Goal: Task Accomplishment & Management: Manage account settings

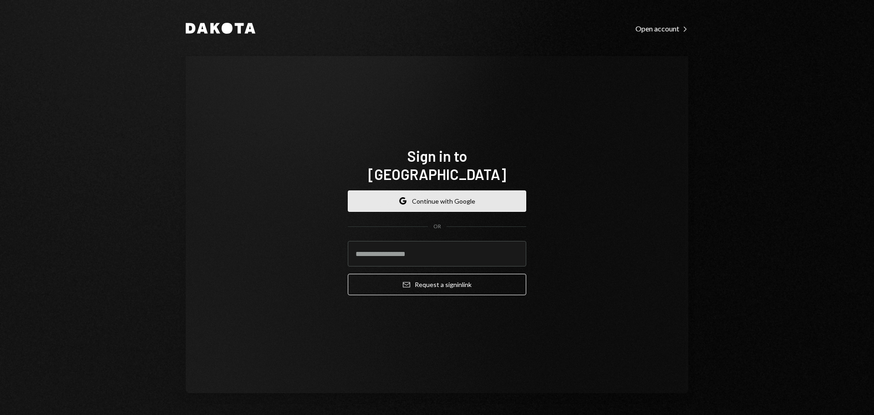
click at [457, 197] on button "Google Continue with Google" at bounding box center [437, 200] width 178 height 21
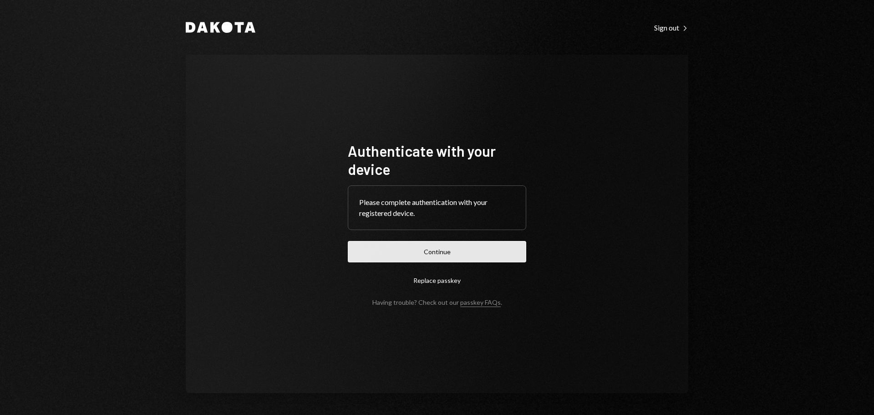
click at [485, 249] on button "Continue" at bounding box center [437, 251] width 178 height 21
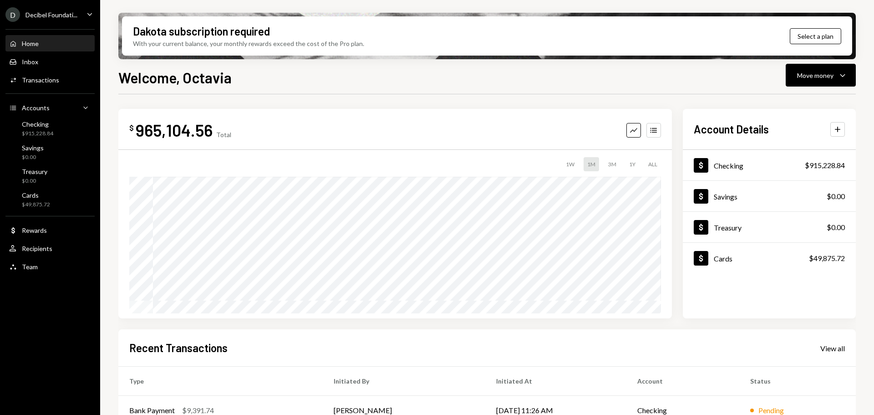
click at [84, 11] on div "D Decibel Foundati... Caret Down" at bounding box center [50, 14] width 100 height 15
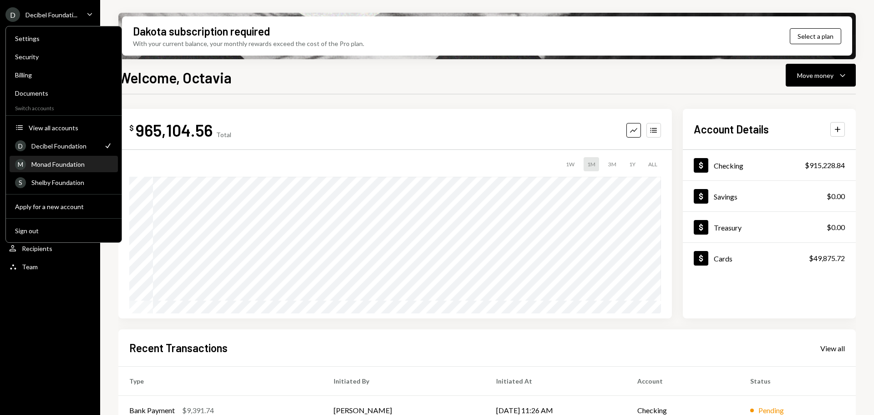
click at [74, 163] on div "Monad Foundation" at bounding box center [71, 164] width 81 height 8
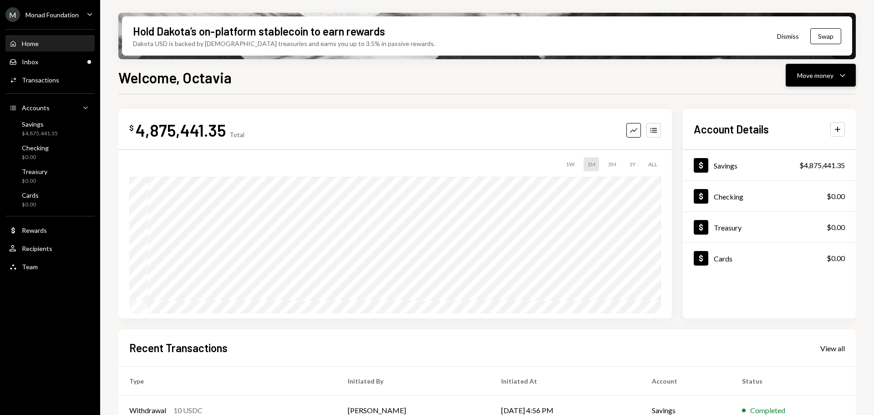
click at [835, 78] on div "Move money Caret Down" at bounding box center [820, 75] width 47 height 11
click at [793, 103] on div "Send" at bounding box center [813, 103] width 66 height 10
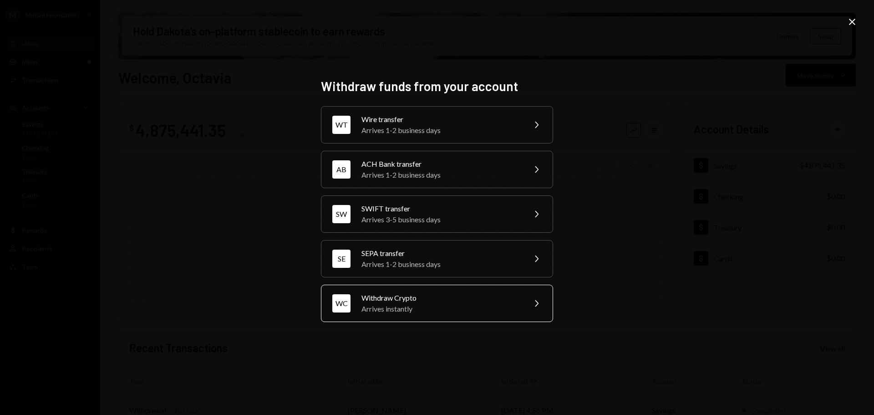
click at [412, 308] on div "Arrives instantly" at bounding box center [440, 308] width 158 height 11
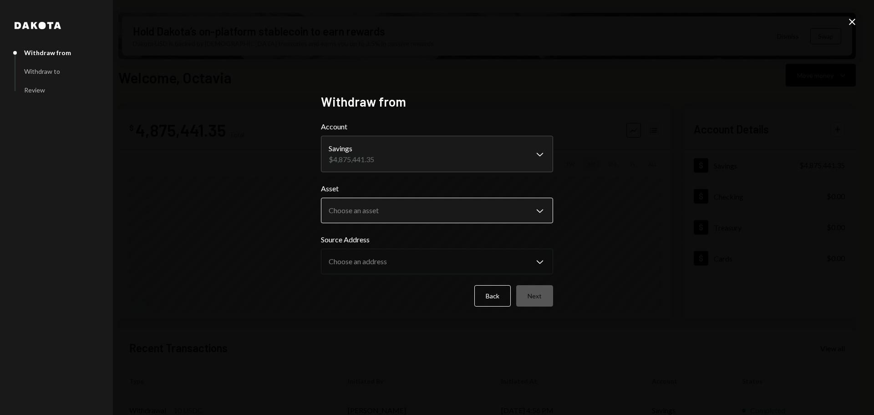
click at [396, 206] on body "M Monad Foundation Caret Down Home Home Inbox Inbox Activities Transactions Acc…" at bounding box center [437, 207] width 874 height 415
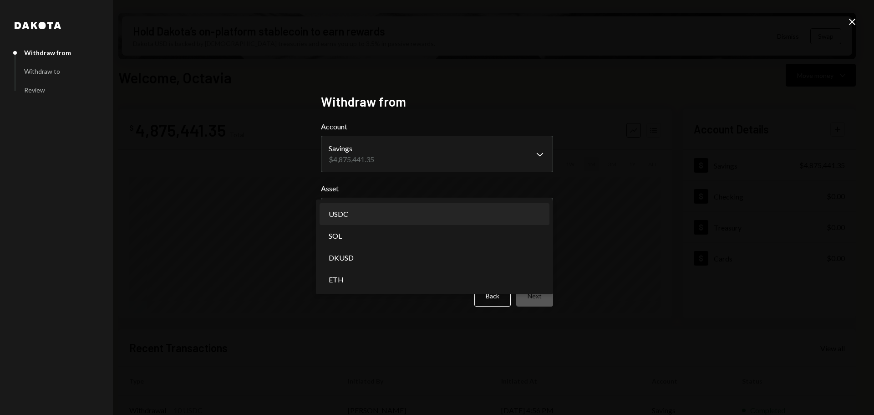
select select "****"
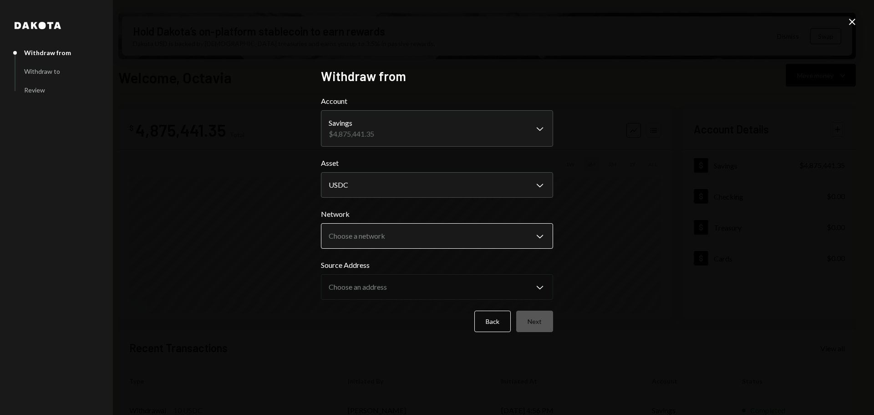
click at [362, 234] on body "M Monad Foundation Caret Down Home Home Inbox Inbox Activities Transactions Acc…" at bounding box center [437, 207] width 874 height 415
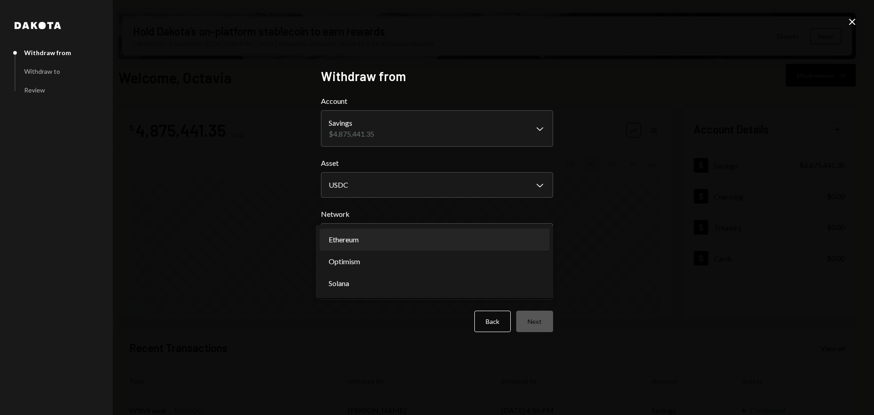
select select "**********"
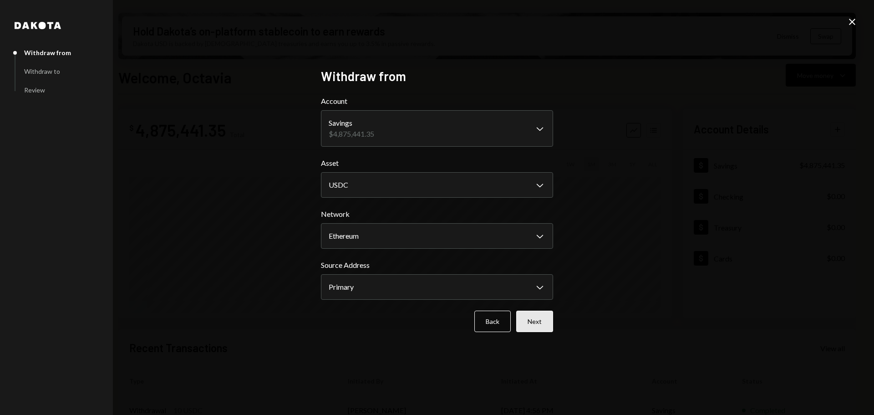
click at [518, 316] on button "Next" at bounding box center [534, 320] width 37 height 21
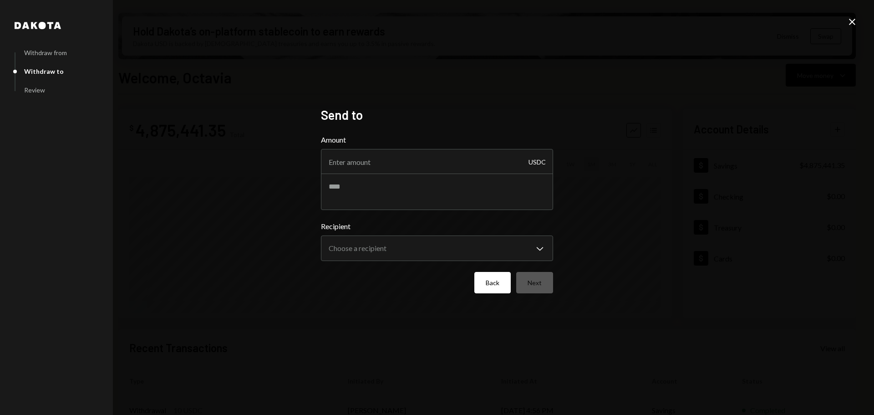
click at [484, 284] on button "Back" at bounding box center [492, 282] width 36 height 21
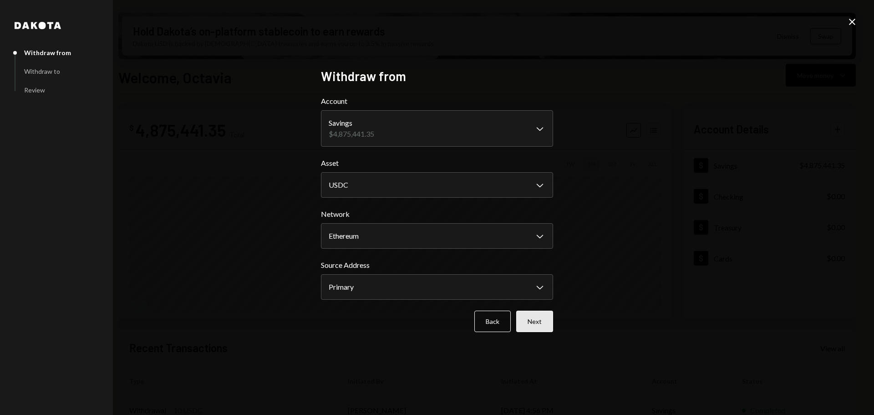
click at [544, 322] on button "Next" at bounding box center [534, 320] width 37 height 21
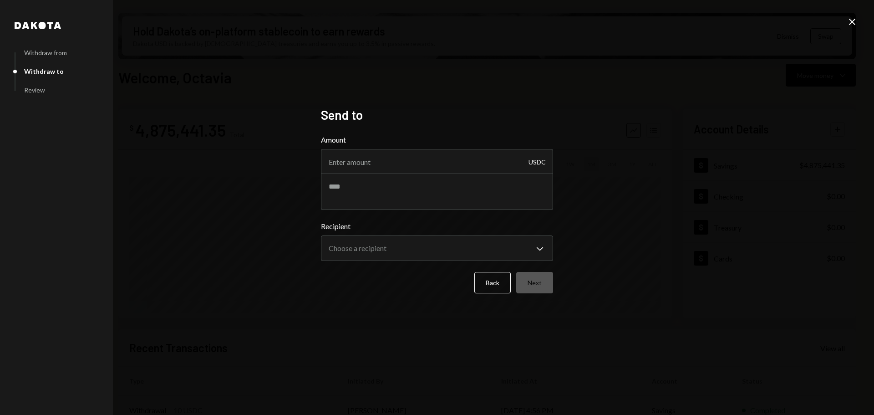
click at [851, 21] on icon at bounding box center [852, 22] width 6 height 6
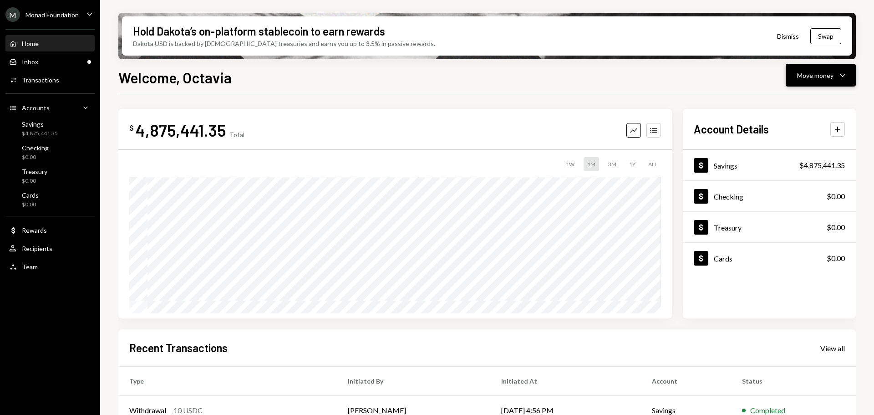
click at [825, 74] on div "Move money" at bounding box center [815, 76] width 36 height 10
click at [803, 102] on div "Send" at bounding box center [813, 103] width 66 height 10
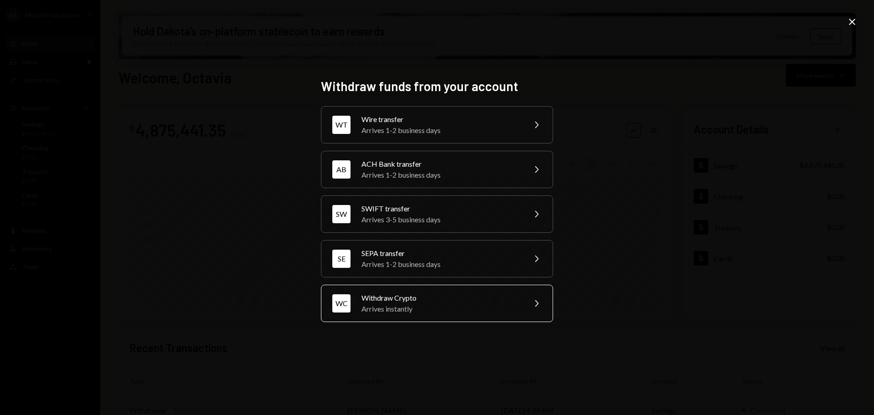
click at [426, 288] on div "WC Withdraw Crypto Arrives instantly Chevron Right" at bounding box center [437, 302] width 232 height 37
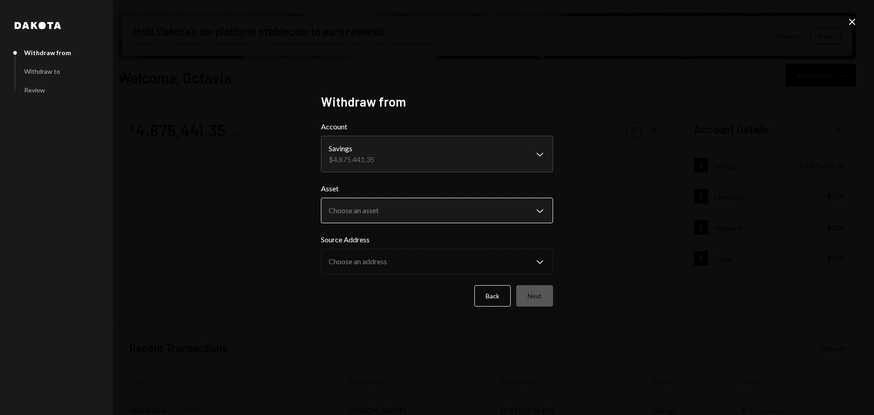
click at [432, 203] on body "M Monad Foundation Caret Down Home Home Inbox Inbox Activities Transactions Acc…" at bounding box center [437, 207] width 874 height 415
click at [855, 20] on icon "Close" at bounding box center [852, 21] width 11 height 11
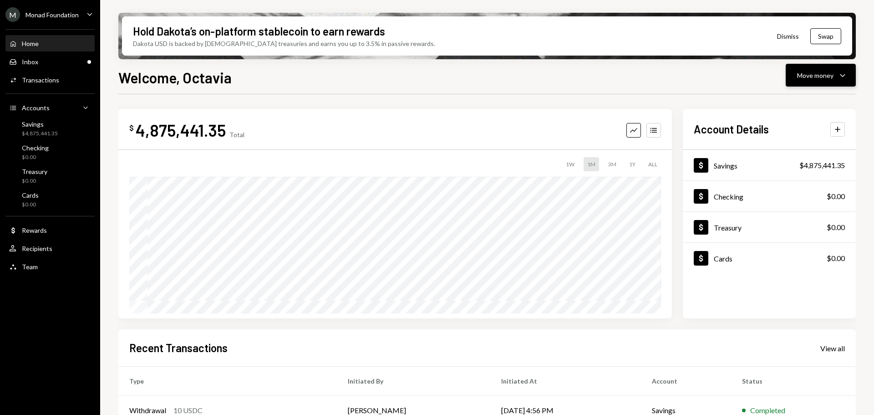
click at [818, 78] on div "Move money" at bounding box center [815, 76] width 36 height 10
click at [782, 101] on div "Send" at bounding box center [813, 103] width 66 height 10
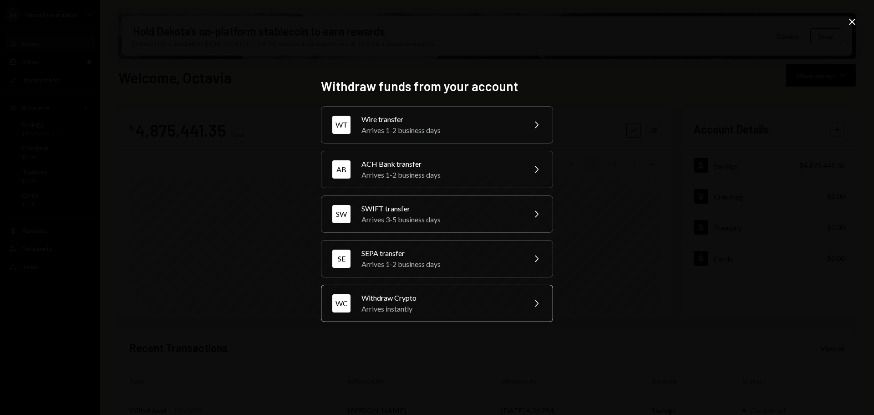
click at [453, 295] on div "Withdraw Crypto" at bounding box center [440, 297] width 158 height 11
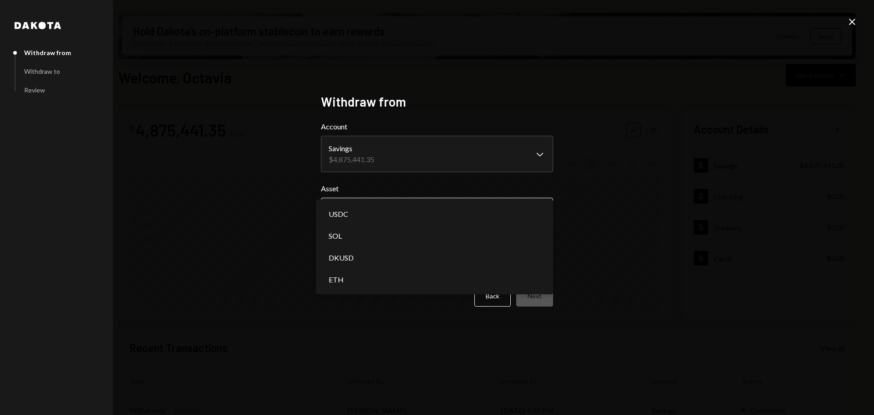
click at [389, 213] on body "M Monad Foundation Caret Down Home Home Inbox Inbox Activities Transactions Acc…" at bounding box center [437, 207] width 874 height 415
select select "****"
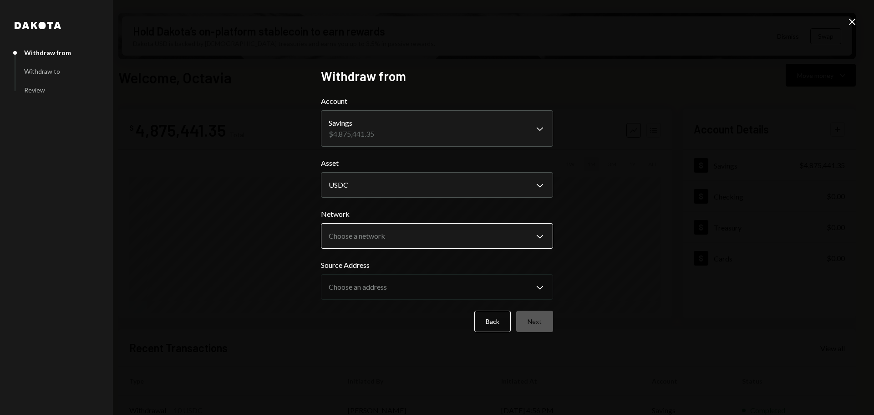
click at [378, 235] on body "M Monad Foundation Caret Down Home Home Inbox Inbox Activities Transactions Acc…" at bounding box center [437, 207] width 874 height 415
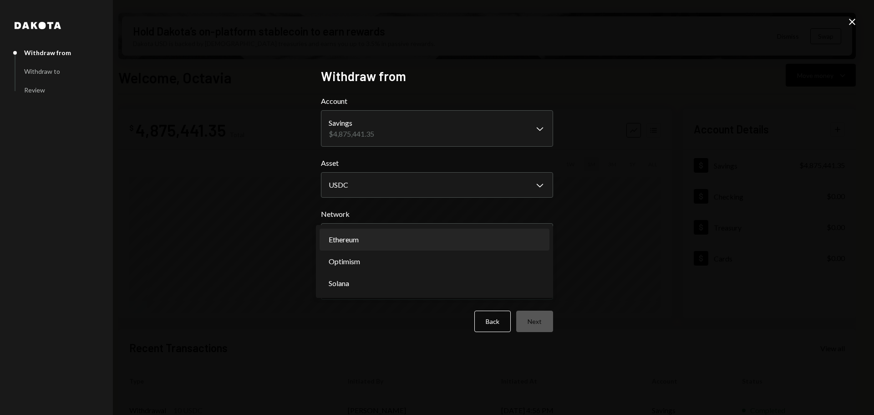
select select "**********"
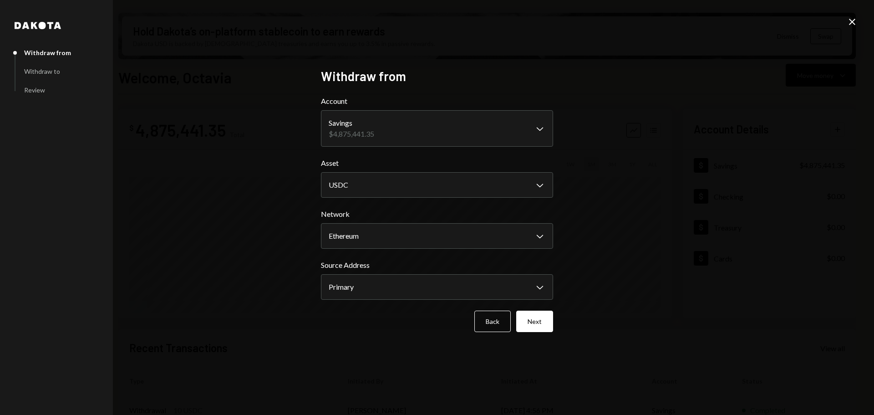
drag, startPoint x: 543, startPoint y: 316, endPoint x: 534, endPoint y: 320, distance: 10.0
click at [534, 320] on button "Next" at bounding box center [534, 320] width 37 height 21
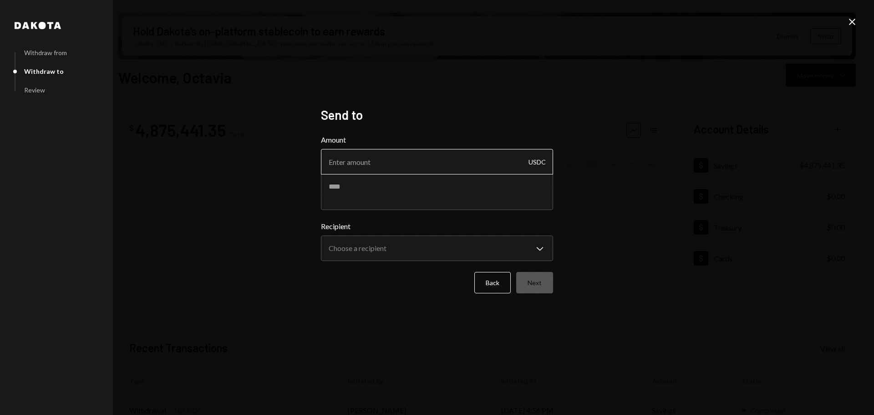
click at [353, 162] on input "Amount" at bounding box center [437, 161] width 232 height 25
type input "10000"
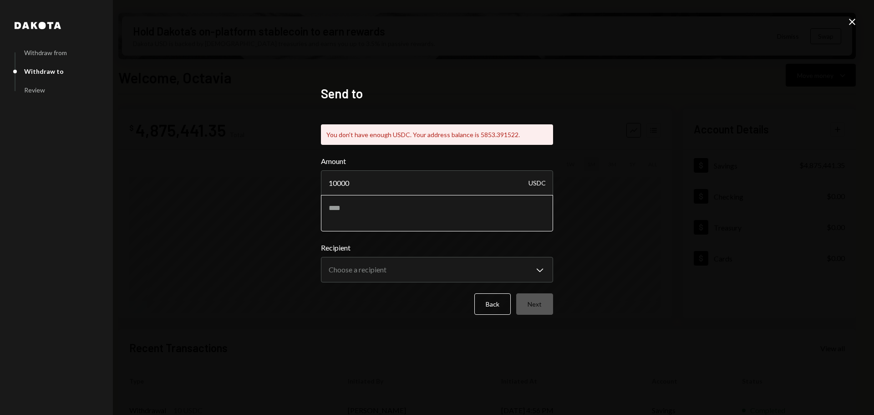
click at [401, 191] on div "Amount 10000 USDC" at bounding box center [437, 194] width 232 height 76
click at [489, 302] on button "Back" at bounding box center [492, 303] width 36 height 21
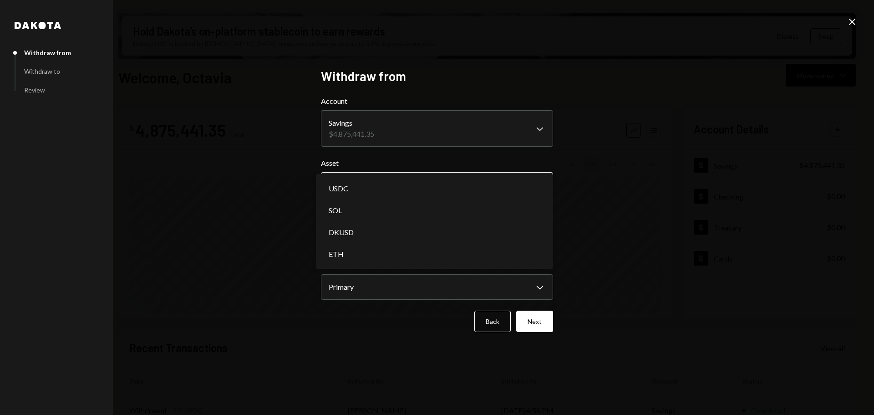
click at [399, 184] on body "M Monad Foundation Caret Down Home Home Inbox Inbox Activities Transactions Acc…" at bounding box center [437, 207] width 874 height 415
select select "*****"
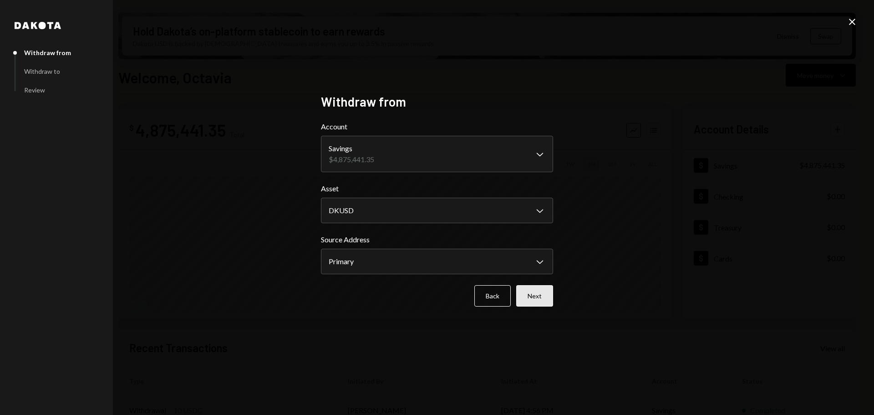
click at [536, 296] on button "Next" at bounding box center [534, 295] width 37 height 21
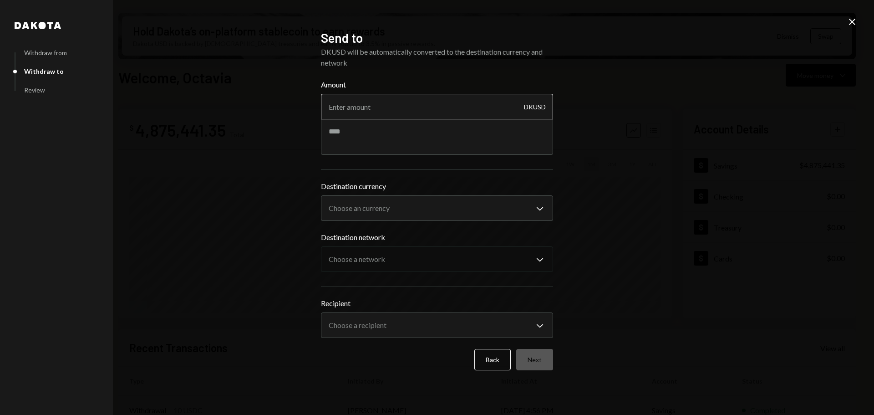
click at [347, 109] on input "Amount" at bounding box center [437, 106] width 232 height 25
type input "10000"
click at [404, 138] on textarea at bounding box center [437, 136] width 232 height 36
click at [365, 135] on textarea at bounding box center [437, 136] width 232 height 36
paste textarea "**********"
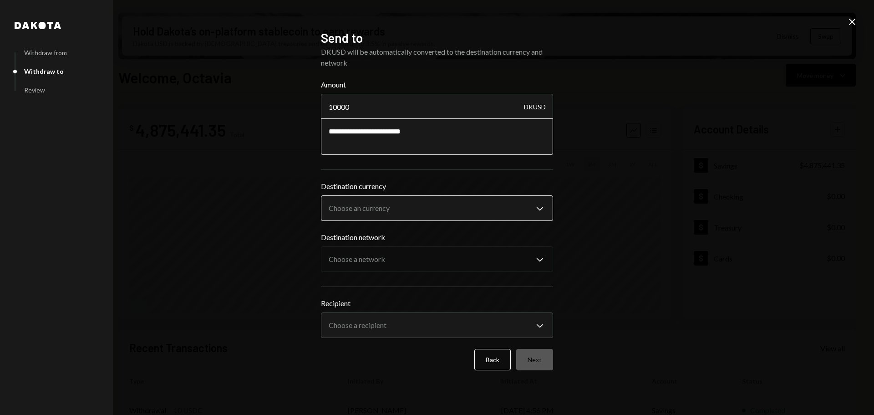
type textarea "**********"
click at [395, 204] on body "M Monad Foundation Caret Down Home Home Inbox Inbox Activities Transactions Acc…" at bounding box center [437, 207] width 874 height 415
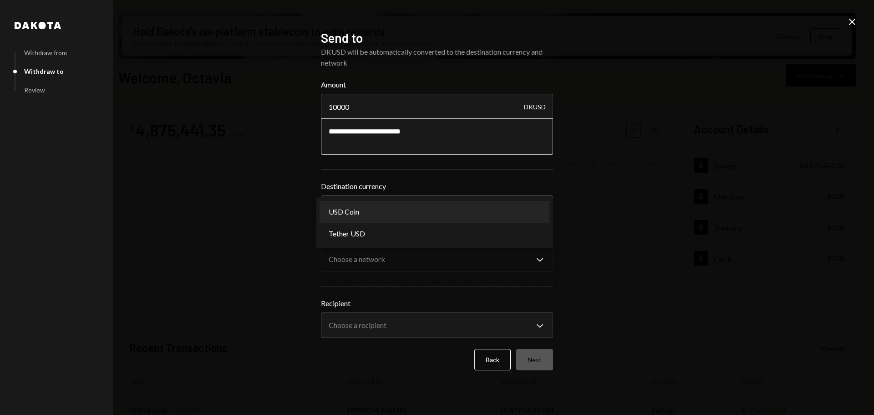
select select "****"
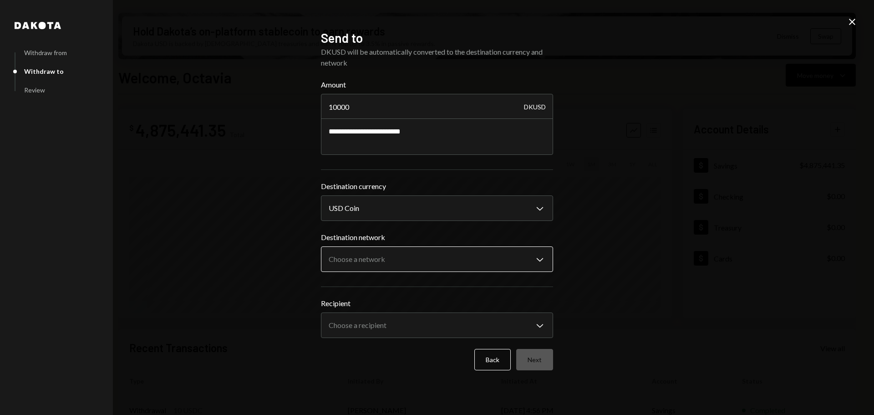
click at [372, 256] on body "M Monad Foundation Caret Down Home Home Inbox Inbox Activities Transactions Acc…" at bounding box center [437, 207] width 874 height 415
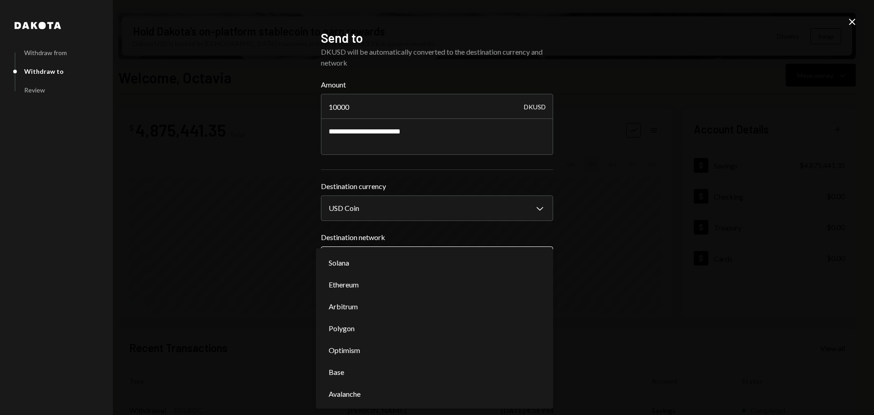
click at [407, 259] on body "M Monad Foundation Caret Down Home Home Inbox Inbox Activities Transactions Acc…" at bounding box center [437, 207] width 874 height 415
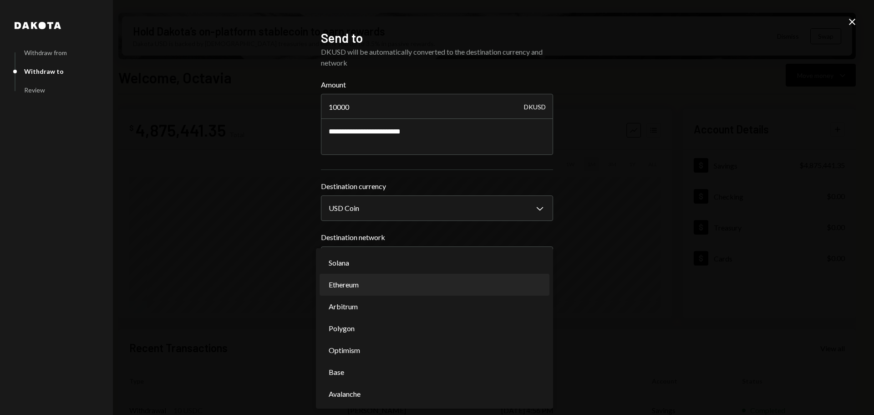
select select "**********"
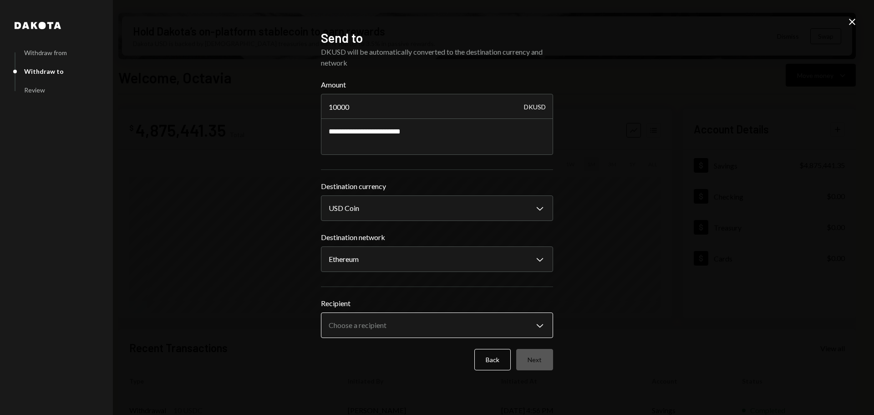
click at [365, 328] on body "M Monad Foundation Caret Down Home Home Inbox Inbox Activities Transactions Acc…" at bounding box center [437, 207] width 874 height 415
click at [370, 320] on body "M Monad Foundation Caret Down Home Home Inbox Inbox Activities Transactions Acc…" at bounding box center [437, 207] width 874 height 415
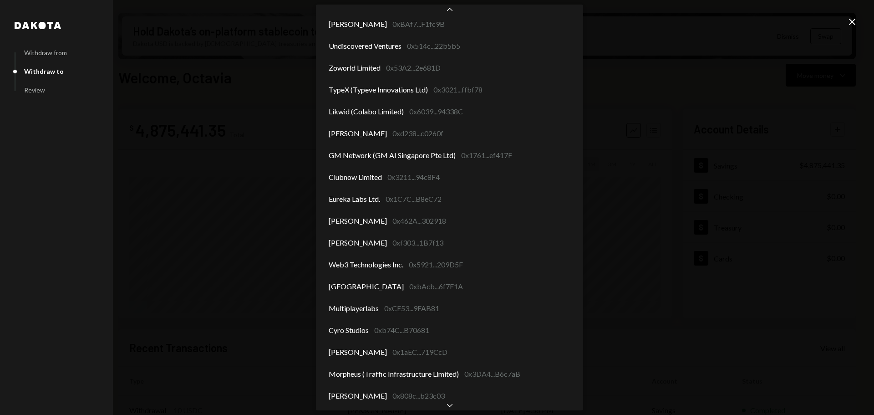
scroll to position [2103, 0]
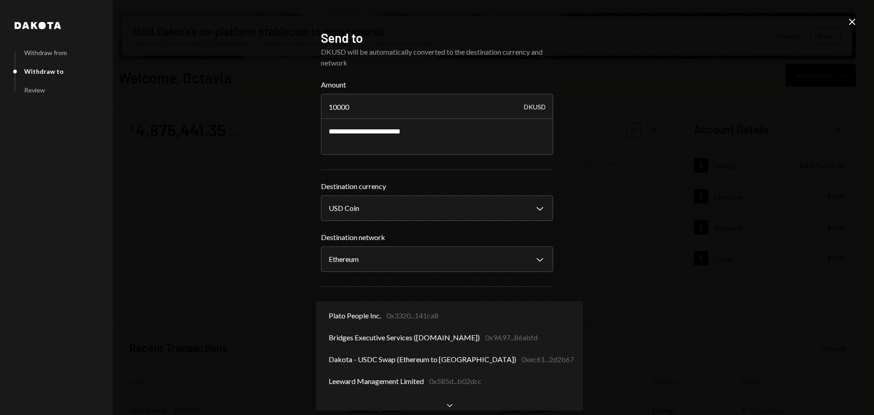
click at [477, 322] on body "M Monad Foundation Caret Down Home Home Inbox Inbox Activities Transactions Acc…" at bounding box center [437, 207] width 874 height 415
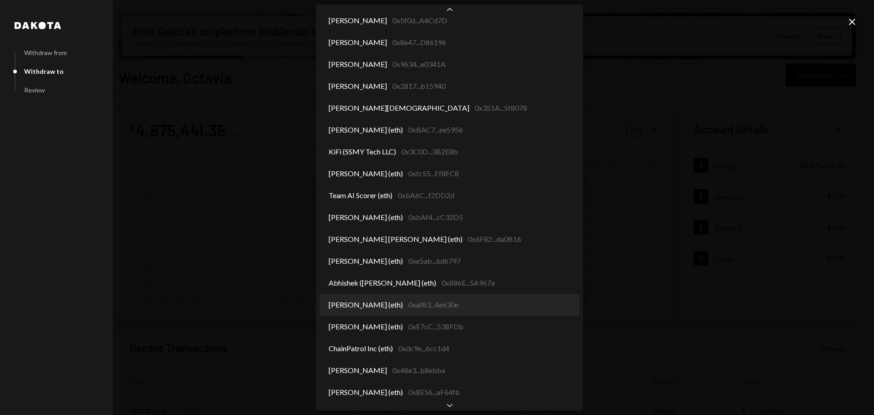
scroll to position [2763, 0]
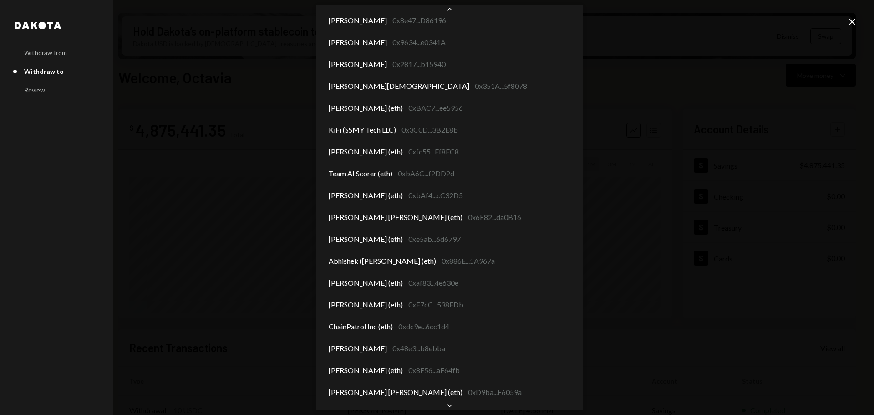
click at [604, 273] on div "**********" at bounding box center [437, 207] width 874 height 415
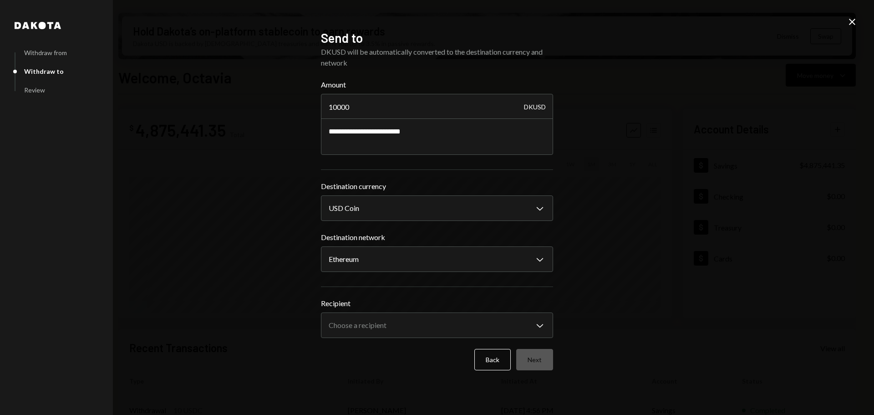
drag, startPoint x: 851, startPoint y: 19, endPoint x: 471, endPoint y: 54, distance: 382.2
click at [851, 18] on icon "Close" at bounding box center [852, 21] width 11 height 11
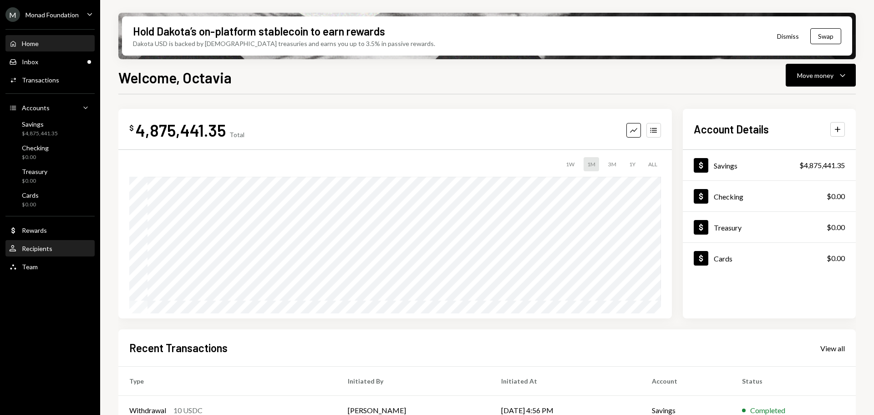
click at [53, 243] on div "User Recipients" at bounding box center [50, 248] width 82 height 15
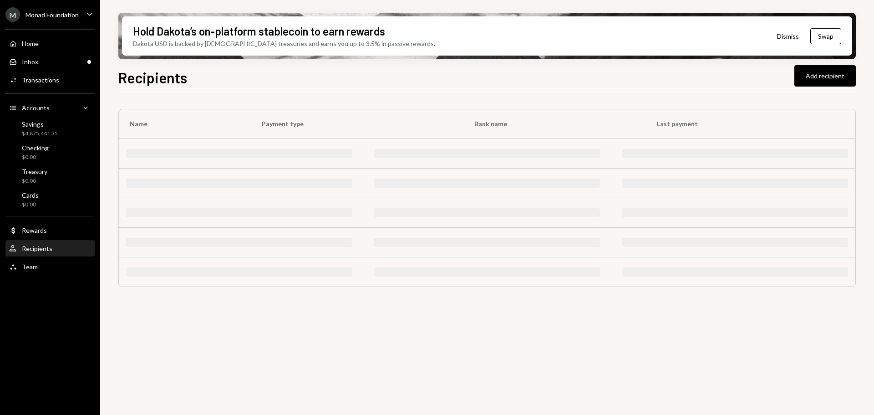
click at [427, 88] on div "Recipients Add recipient Name Payment type Bank name Last payment" at bounding box center [486, 267] width 737 height 402
click at [295, 317] on div "Name Payment type Bank name Last payment" at bounding box center [486, 259] width 737 height 331
click at [39, 132] on div "$4,875,441.35" at bounding box center [40, 134] width 36 height 8
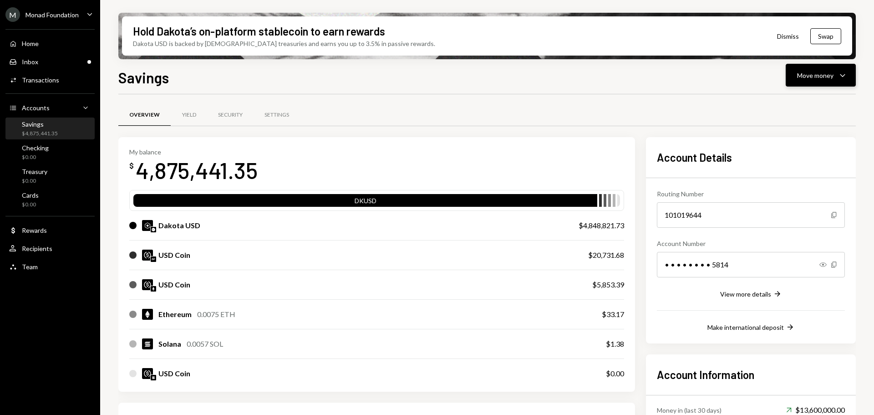
click at [838, 76] on icon "Caret Down" at bounding box center [842, 75] width 11 height 11
click at [802, 101] on div "Send" at bounding box center [813, 103] width 66 height 10
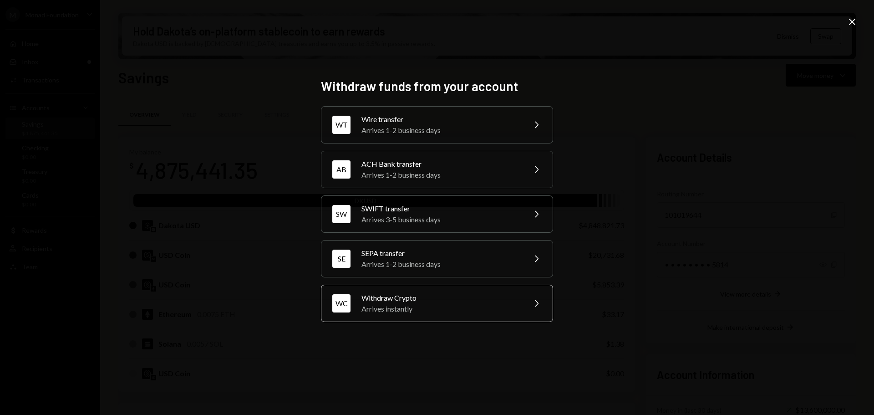
click at [427, 300] on div "Withdraw Crypto" at bounding box center [440, 297] width 158 height 11
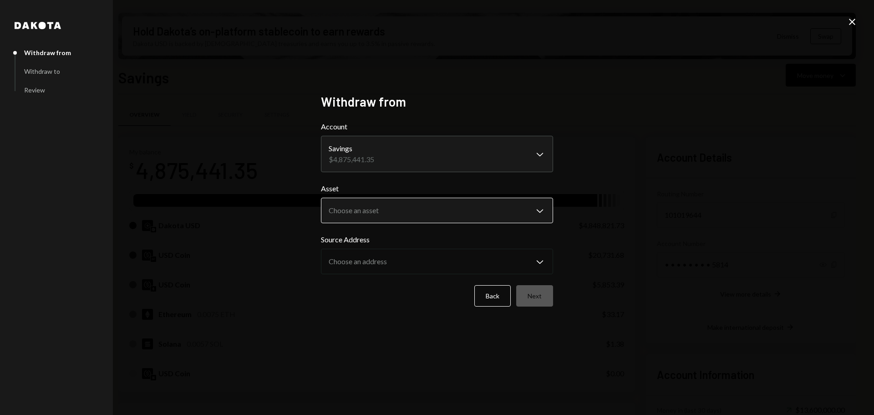
click at [402, 211] on body "M Monad Foundation Caret Down Home Home Inbox Inbox Activities Transactions Acc…" at bounding box center [437, 207] width 874 height 415
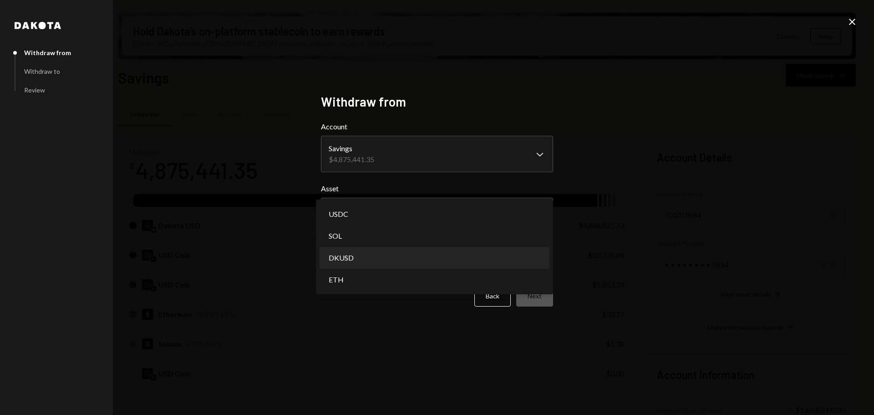
select select "*****"
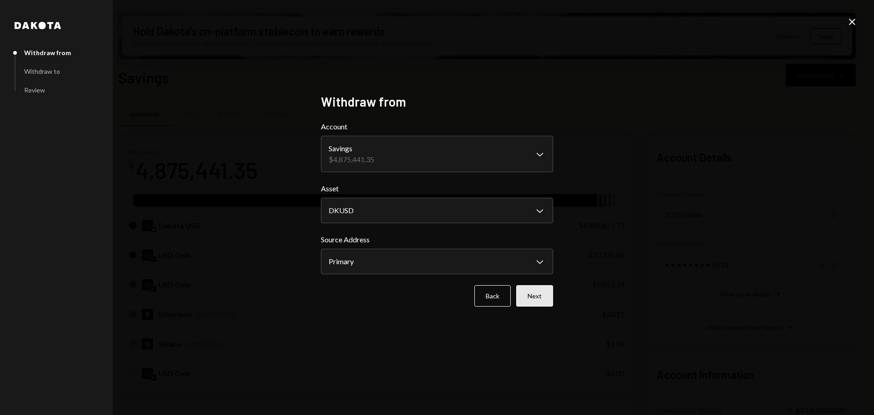
click at [531, 300] on button "Next" at bounding box center [534, 295] width 37 height 21
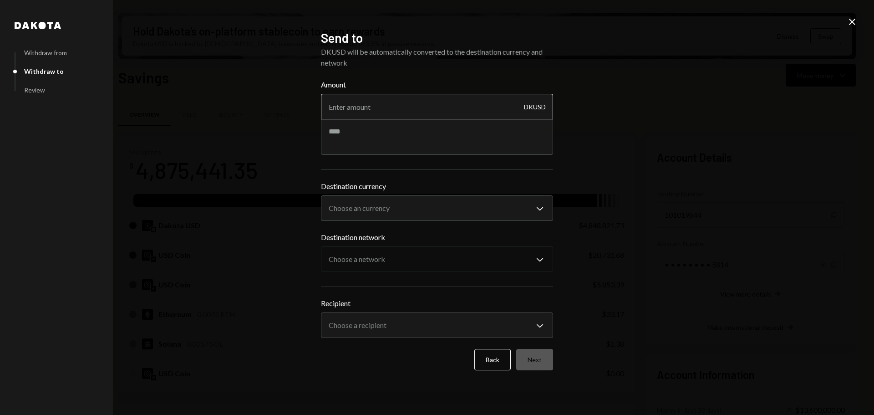
click at [373, 105] on input "Amount" at bounding box center [437, 106] width 232 height 25
type input "10000"
click at [393, 137] on textarea at bounding box center [437, 136] width 232 height 36
click at [390, 135] on textarea at bounding box center [437, 136] width 232 height 36
paste textarea "**********"
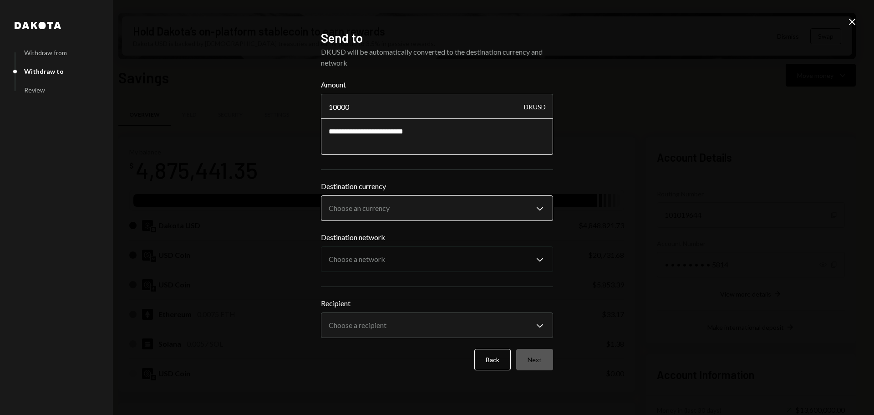
type textarea "**********"
click at [423, 204] on body "M Monad Foundation Caret Down Home Home Inbox Inbox Activities Transactions Acc…" at bounding box center [437, 207] width 874 height 415
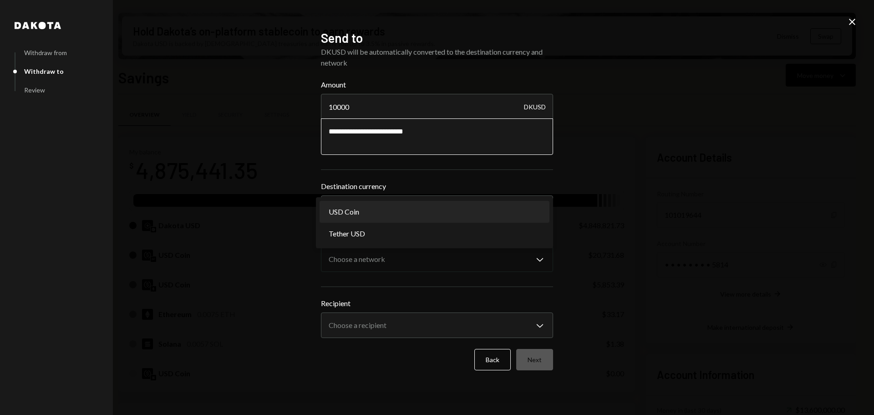
select select "****"
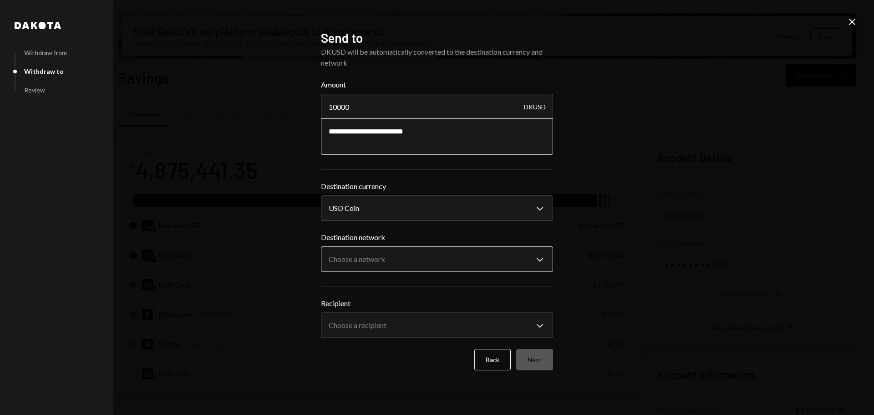
type textarea "**********"
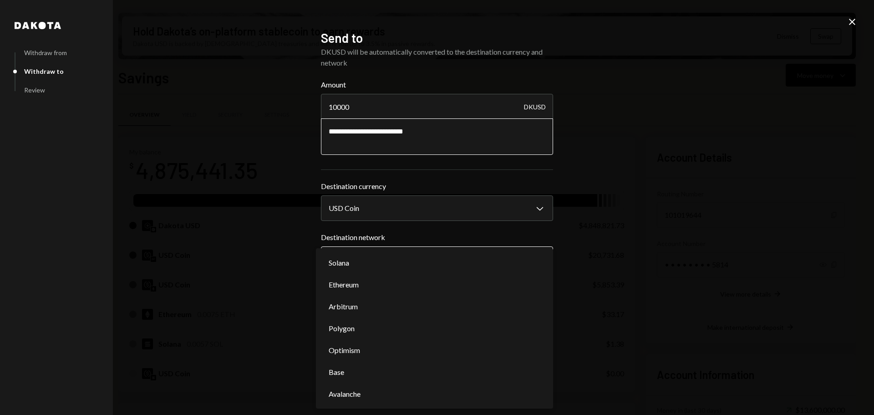
click at [389, 258] on body "M Monad Foundation Caret Down Home Home Inbox Inbox Activities Transactions Acc…" at bounding box center [437, 207] width 874 height 415
select select "**********"
drag, startPoint x: 376, startPoint y: 283, endPoint x: 380, endPoint y: 262, distance: 21.3
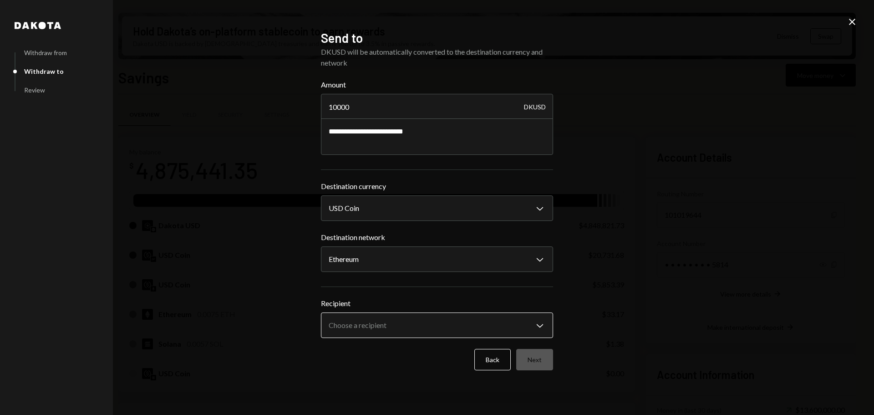
click at [385, 329] on body "M Monad Foundation Caret Down Home Home Inbox Inbox Activities Transactions Acc…" at bounding box center [437, 207] width 874 height 415
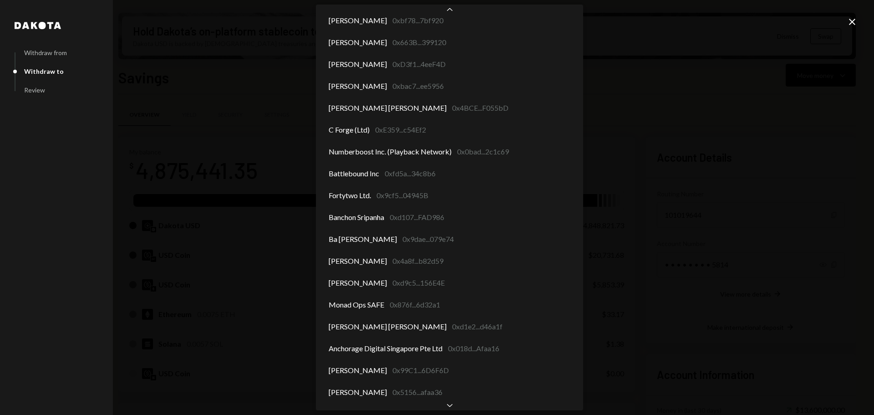
scroll to position [315, 0]
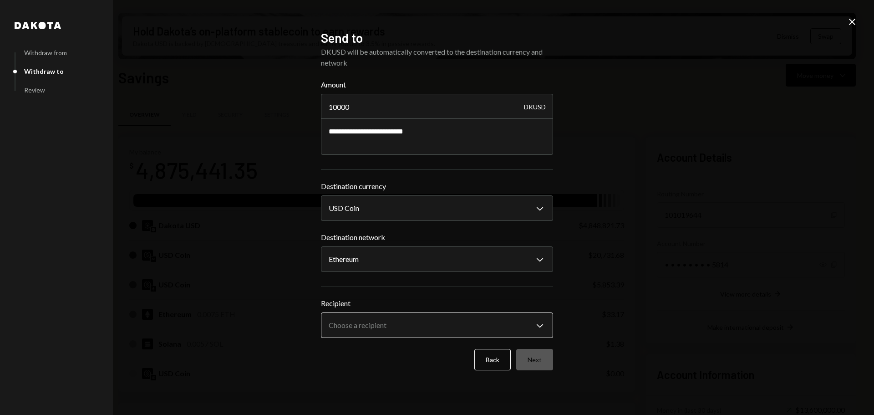
click at [542, 315] on body "M Monad Foundation Caret Down Home Home Inbox Inbox Activities Transactions Acc…" at bounding box center [437, 207] width 874 height 415
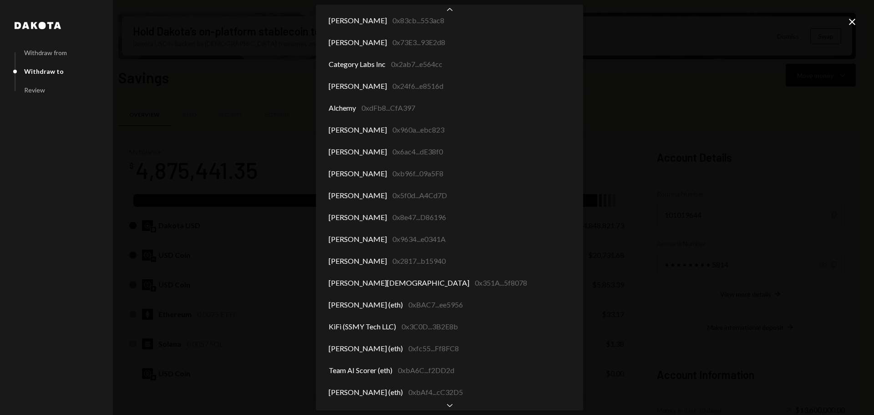
scroll to position [2588, 0]
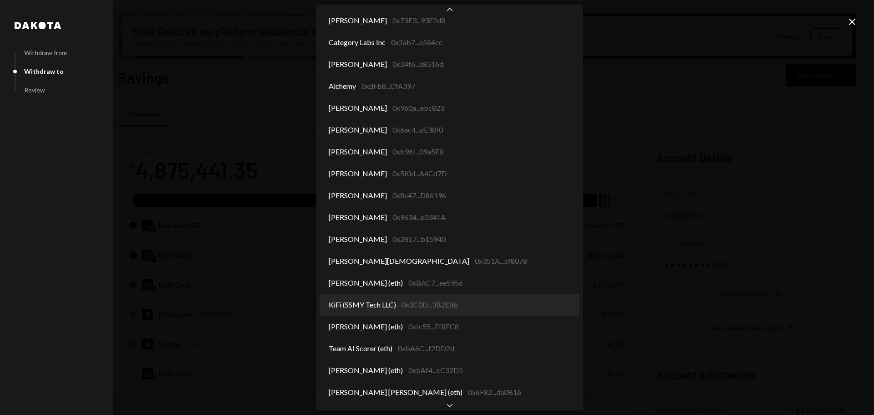
select select "**********"
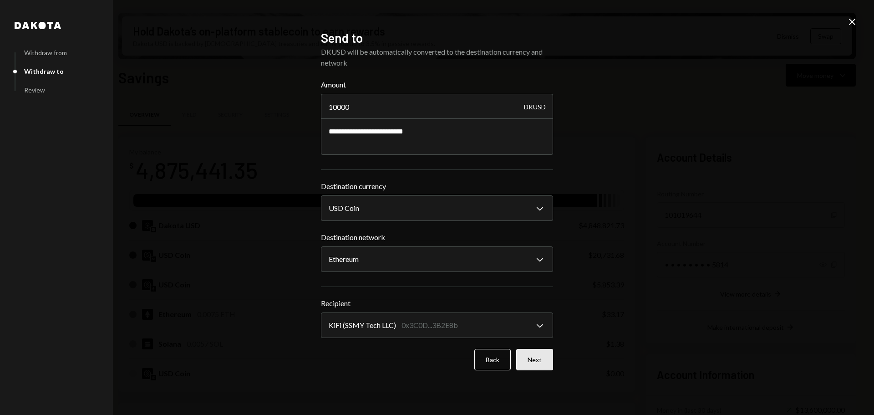
click at [535, 360] on button "Next" at bounding box center [534, 359] width 37 height 21
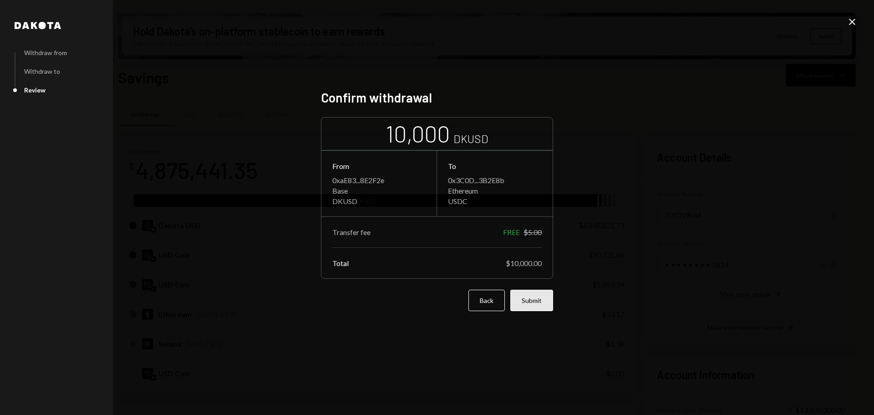
click at [536, 302] on button "Submit" at bounding box center [531, 300] width 43 height 21
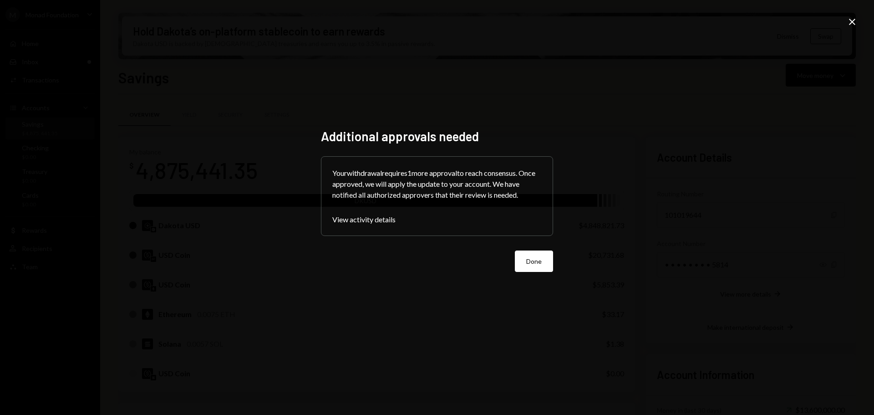
drag, startPoint x: 537, startPoint y: 260, endPoint x: 528, endPoint y: 252, distance: 11.9
click at [537, 259] on button "Done" at bounding box center [534, 260] width 38 height 21
